Goal: Find specific page/section: Find specific page/section

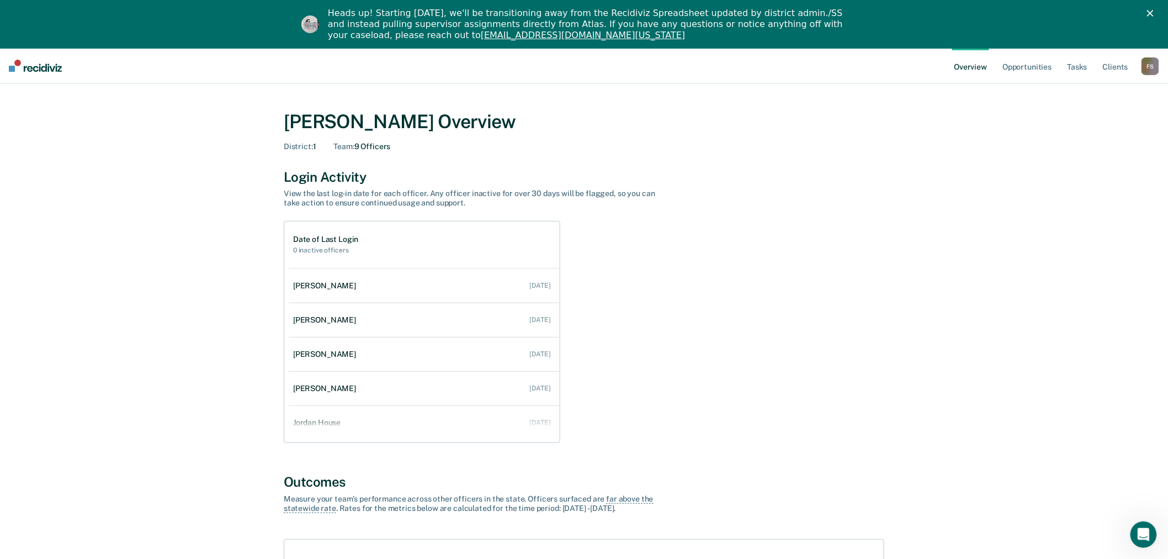
click at [1146, 71] on div "F S" at bounding box center [1150, 66] width 18 height 18
click at [1090, 118] on link "Go to Operations" at bounding box center [1105, 119] width 89 height 9
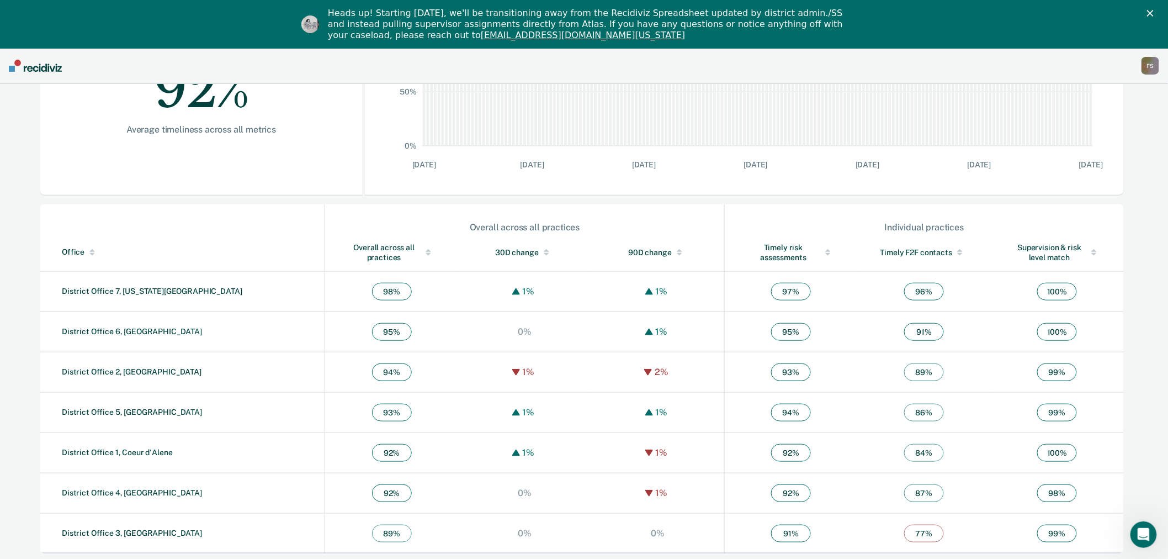
scroll to position [259, 0]
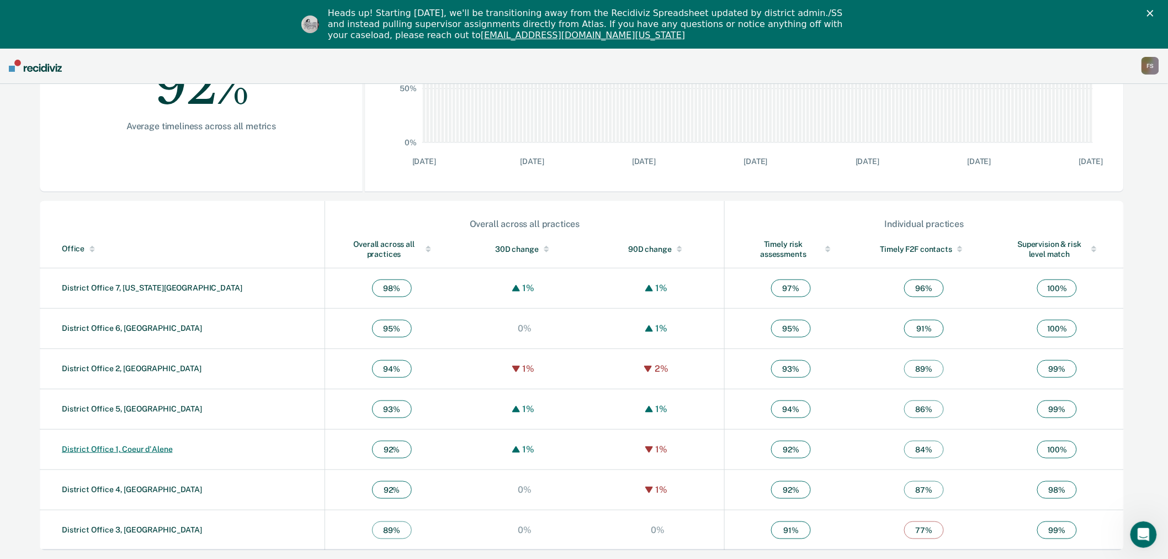
click at [158, 446] on link "District Office 1, Coeur d'Alene" at bounding box center [117, 448] width 111 height 9
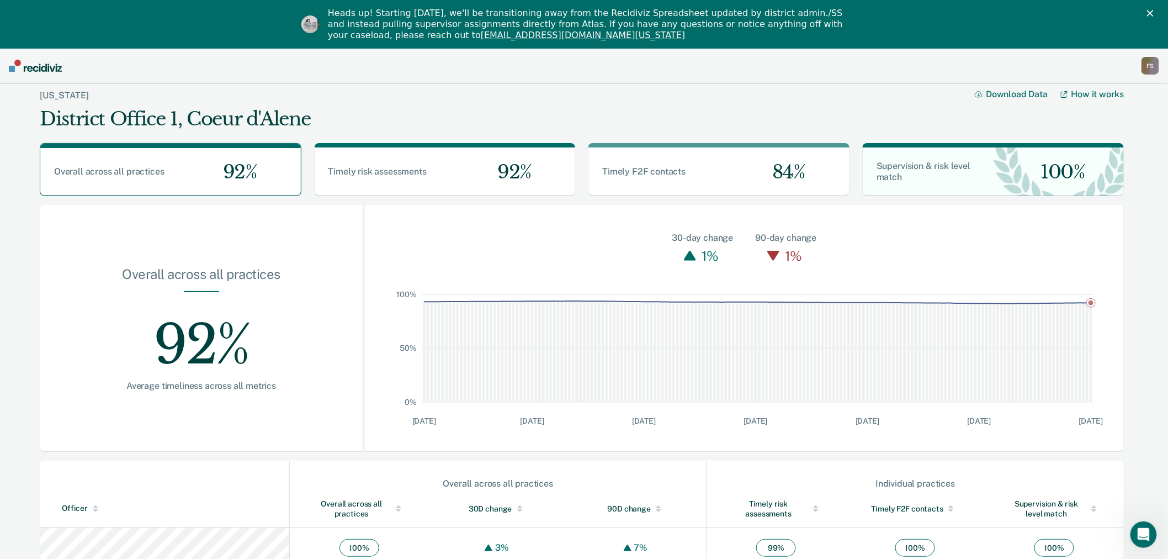
click at [1149, 67] on div "F S" at bounding box center [1150, 66] width 18 height 18
click at [1097, 118] on link "Go to Operations" at bounding box center [1105, 120] width 89 height 9
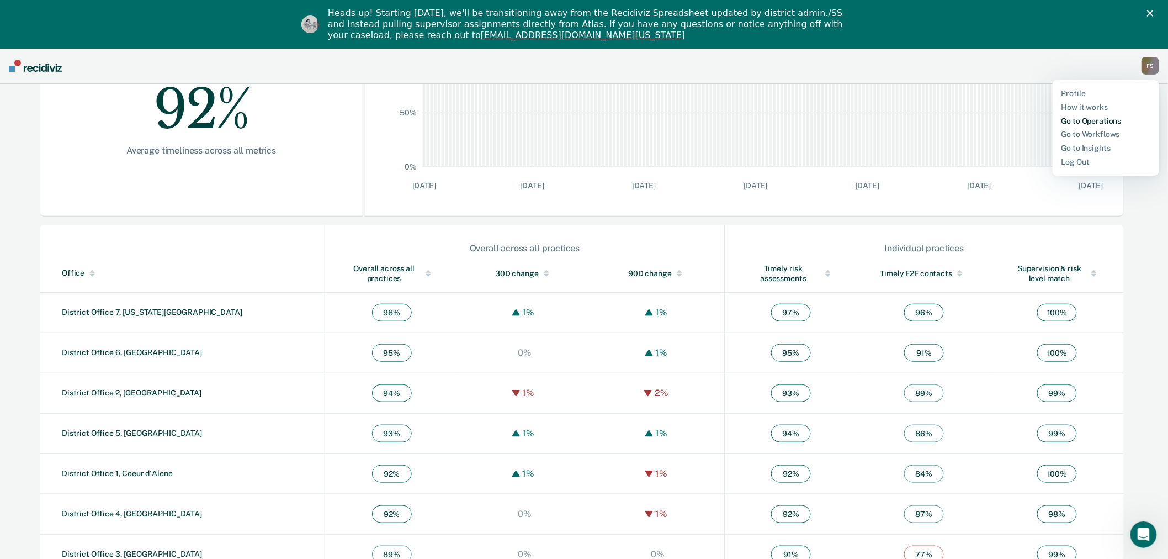
scroll to position [259, 0]
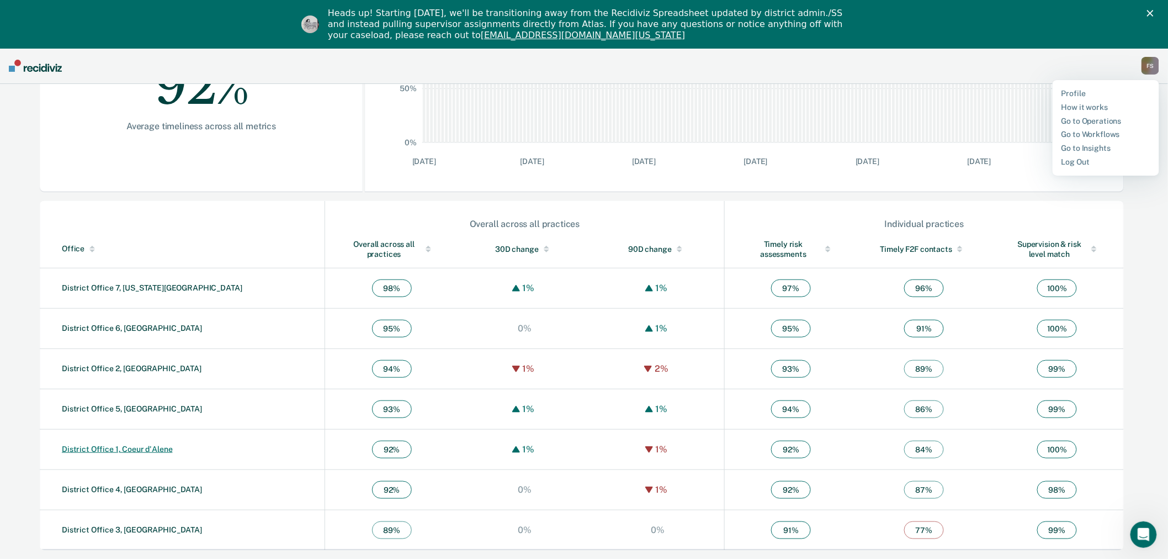
click at [152, 451] on link "District Office 1, Coeur d'Alene" at bounding box center [117, 448] width 111 height 9
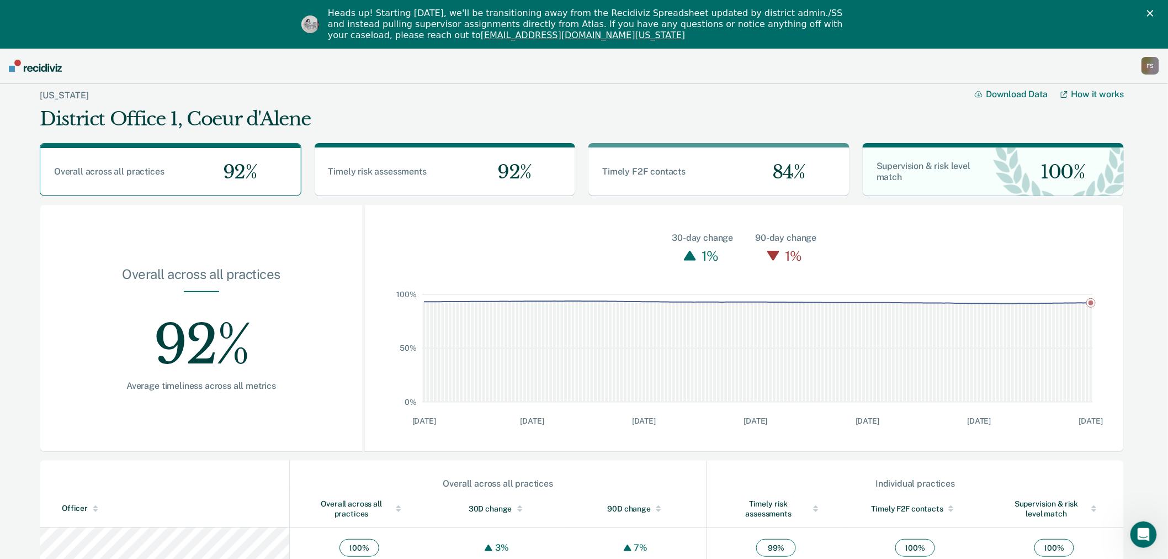
click at [1152, 67] on div "F S" at bounding box center [1150, 66] width 18 height 18
click at [1100, 130] on link "Go to Workflows" at bounding box center [1105, 134] width 89 height 9
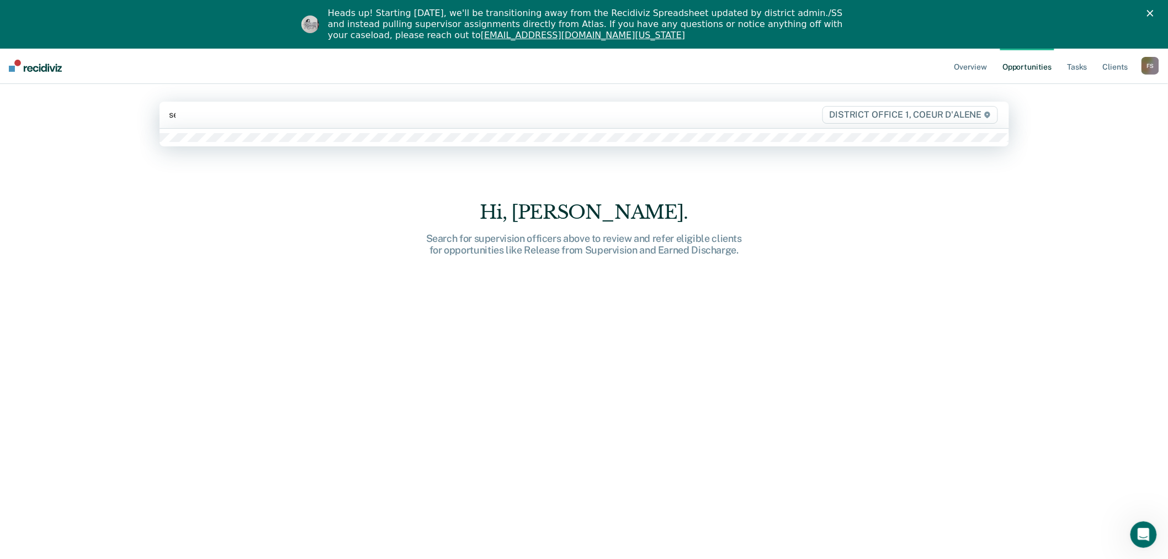
type input "sei"
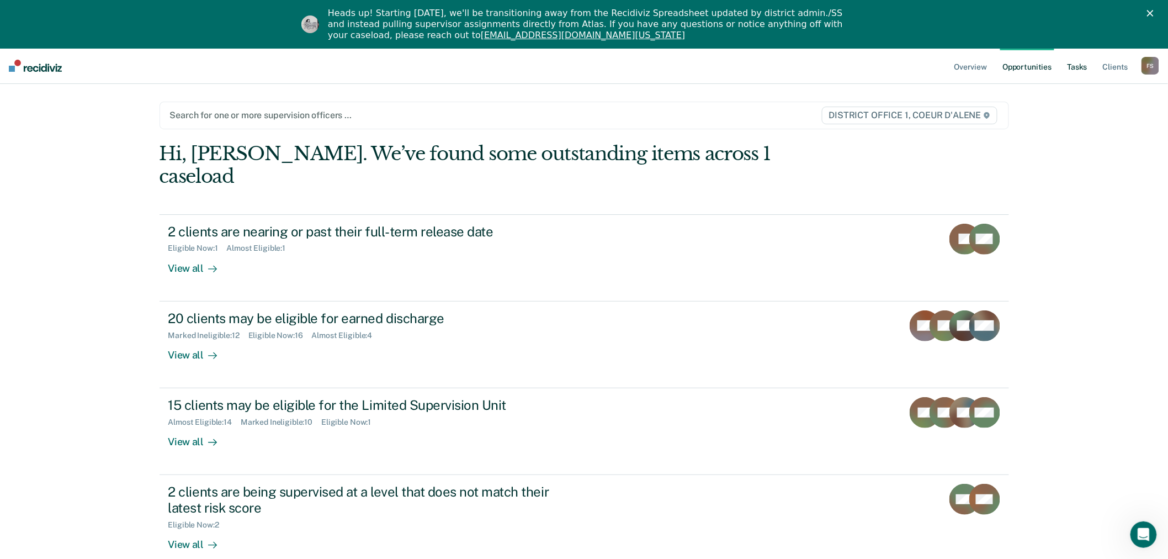
click at [1083, 67] on link "Tasks" at bounding box center [1077, 65] width 24 height 35
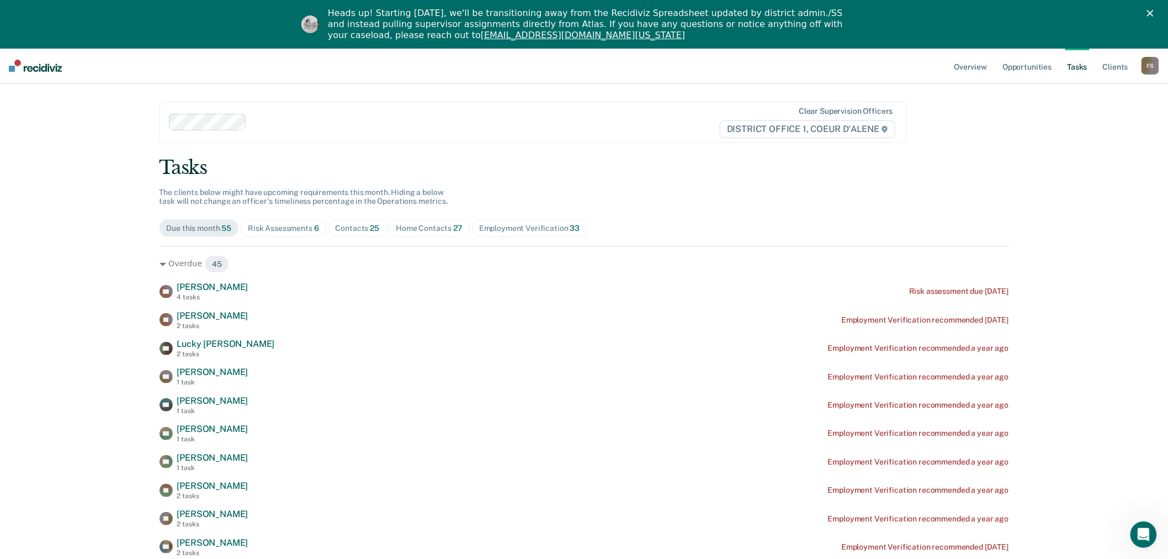
click at [349, 225] on div "Contacts 25" at bounding box center [358, 228] width 44 height 9
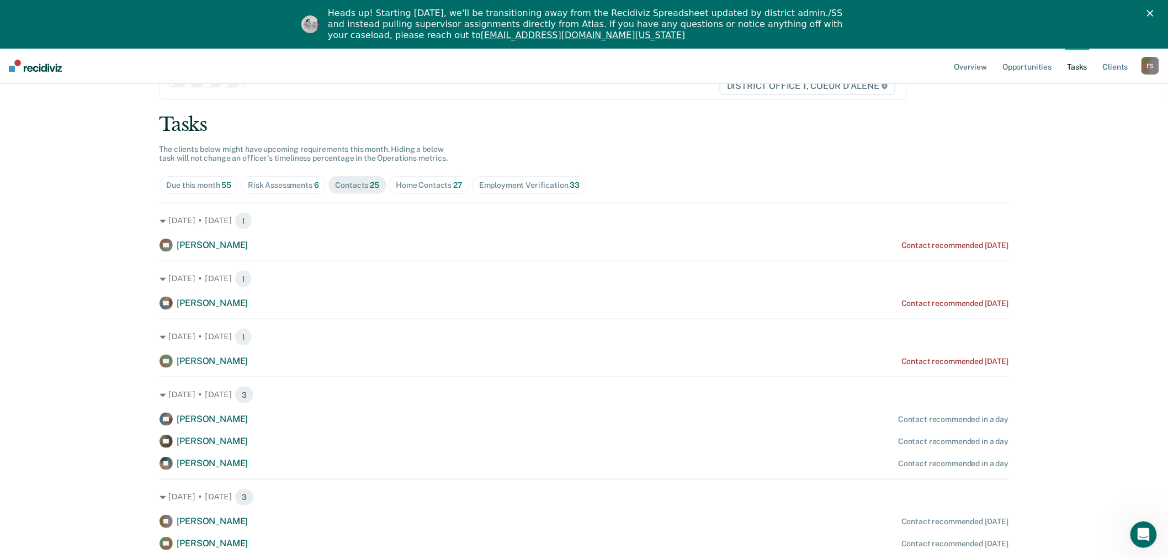
scroll to position [14, 0]
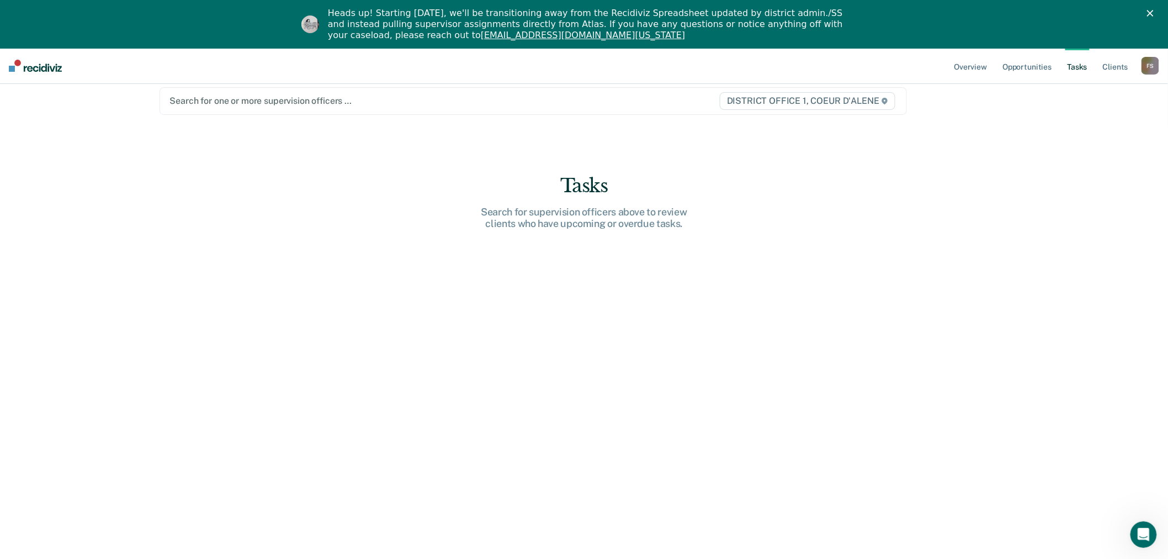
click at [232, 103] on div at bounding box center [424, 100] width 508 height 13
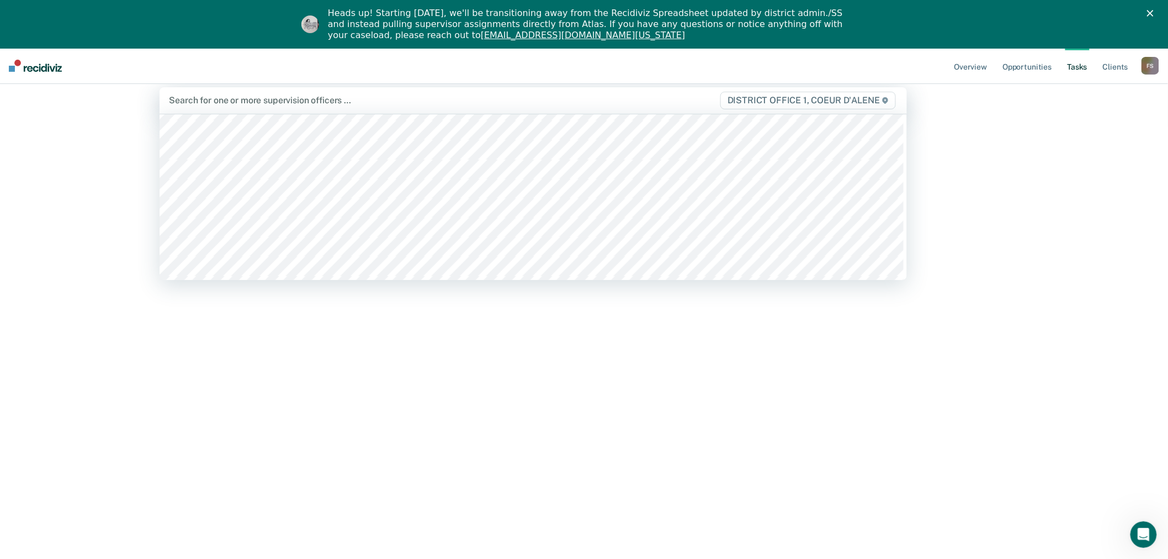
scroll to position [477, 0]
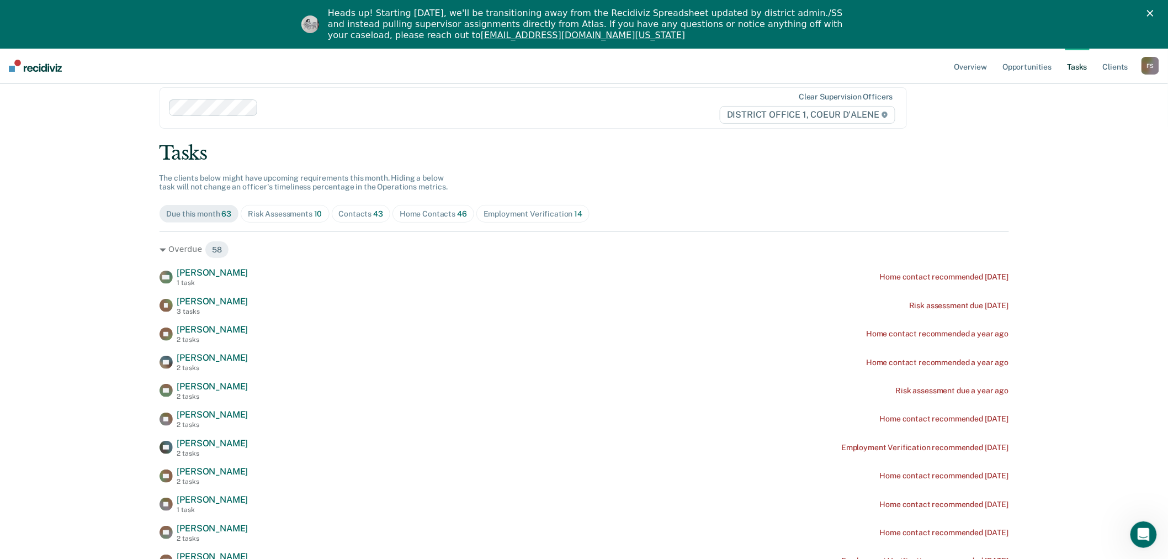
click at [360, 209] on div "Contacts 43" at bounding box center [361, 213] width 45 height 9
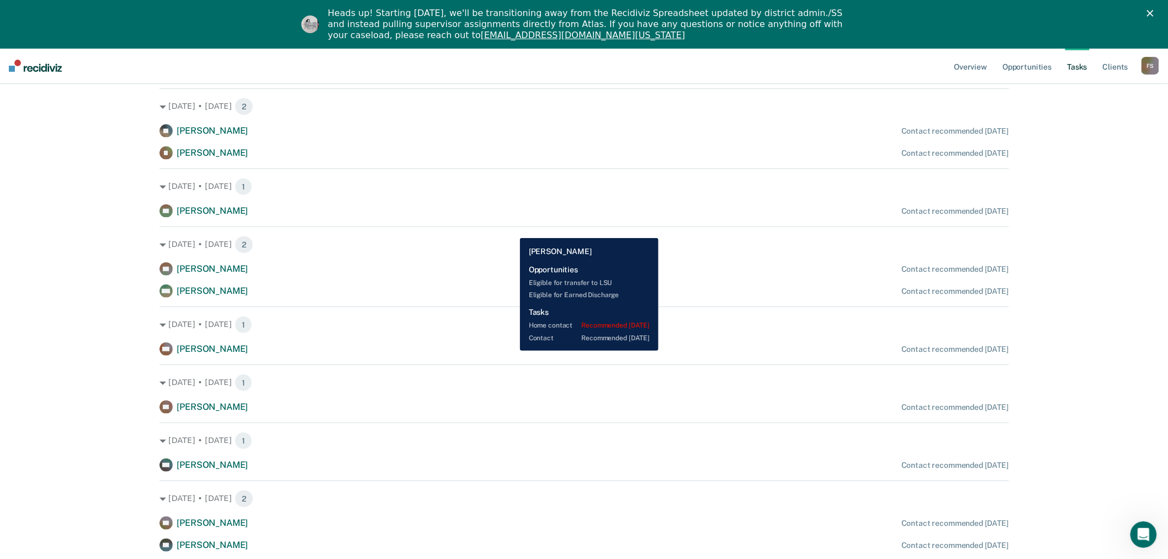
scroll to position [1890, 0]
